Goal: Information Seeking & Learning: Learn about a topic

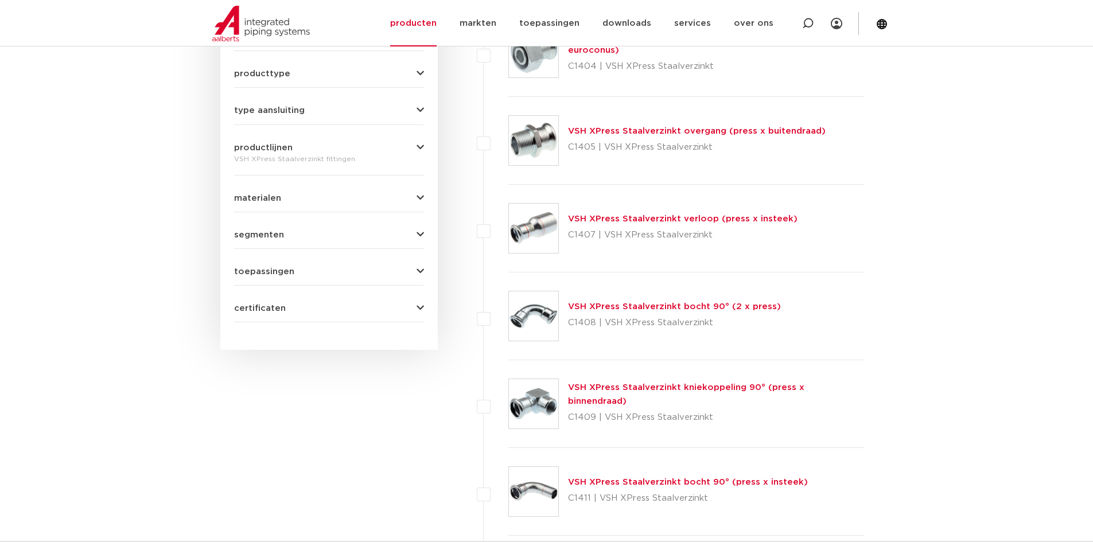
scroll to position [516, 0]
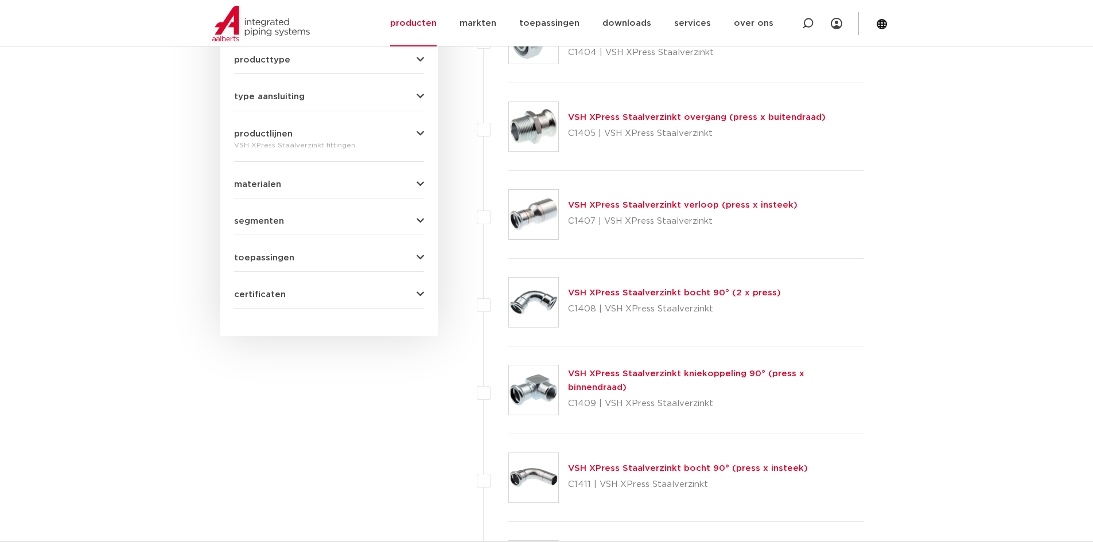
click at [678, 291] on link "VSH XPress Staalverzinkt bocht 90° (2 x press)" at bounding box center [674, 293] width 213 height 9
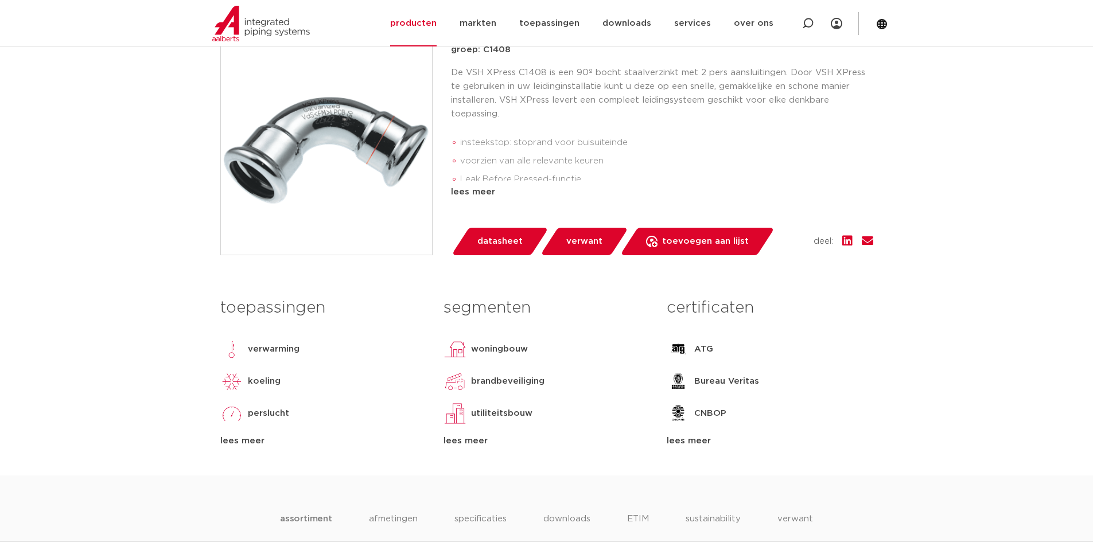
scroll to position [402, 0]
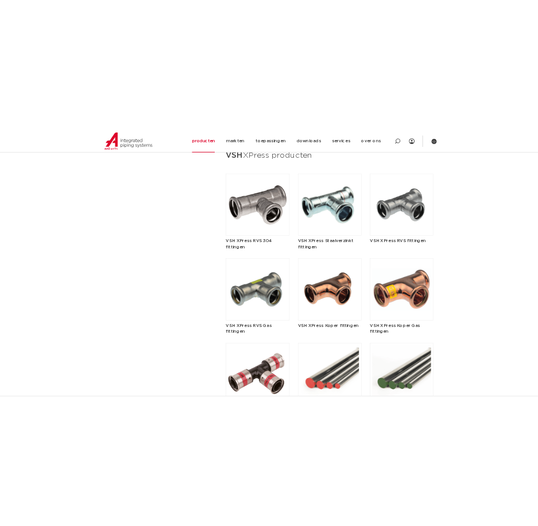
scroll to position [1377, 0]
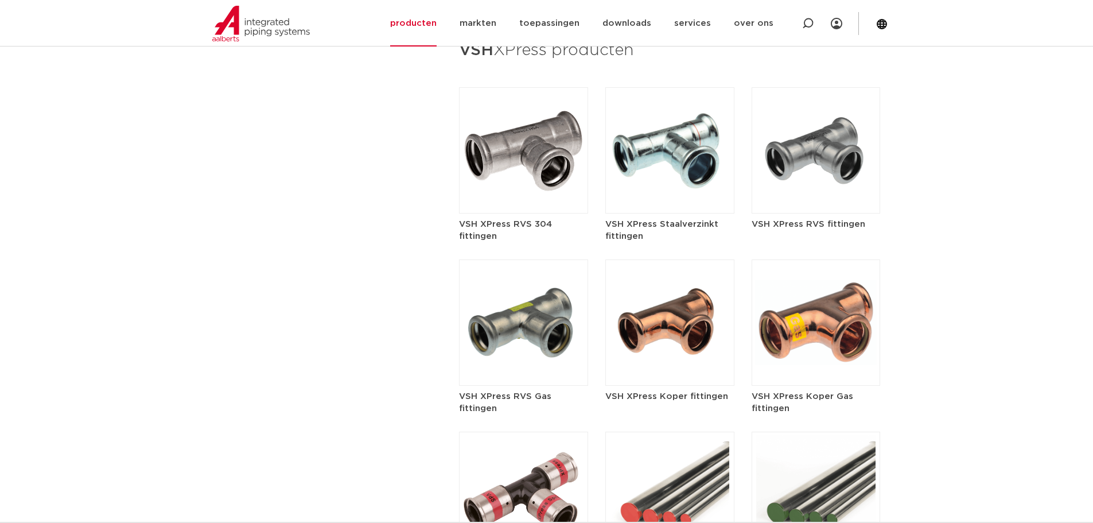
scroll to position [1377, 0]
